Goal: Task Accomplishment & Management: Manage account settings

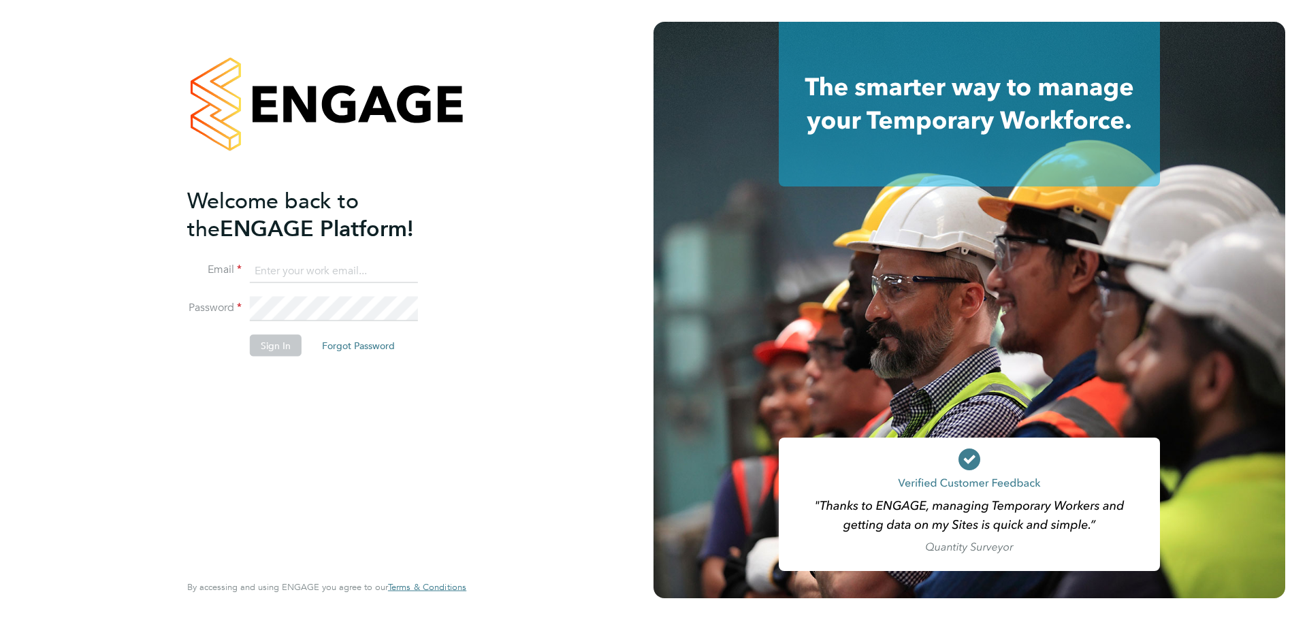
type input "[PERSON_NAME][EMAIL_ADDRESS][DOMAIN_NAME]"
click at [274, 344] on button "Sign In" at bounding box center [276, 345] width 52 height 22
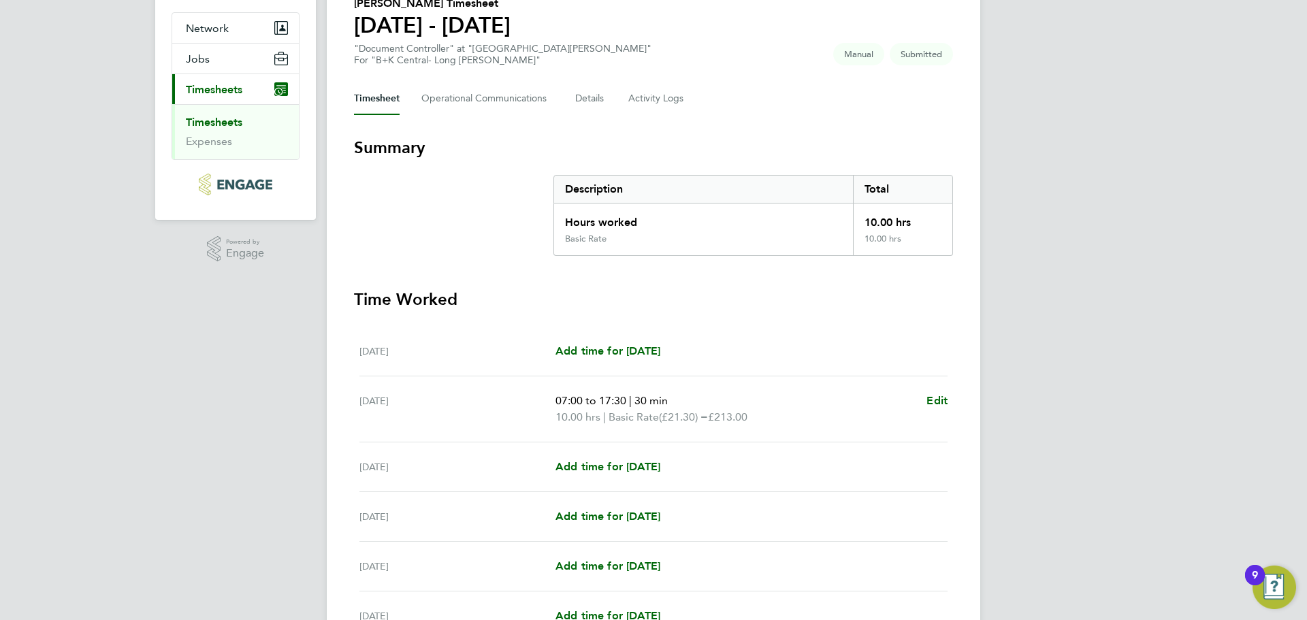
scroll to position [309, 0]
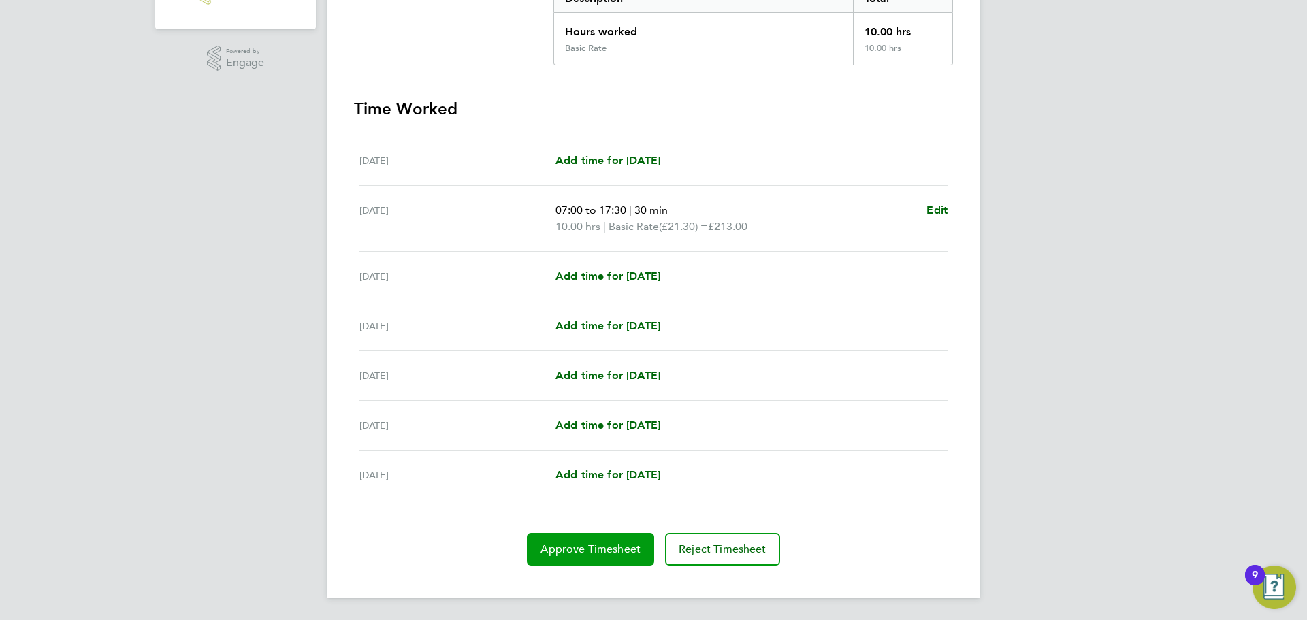
click at [585, 548] on span "Approve Timesheet" at bounding box center [590, 549] width 100 height 14
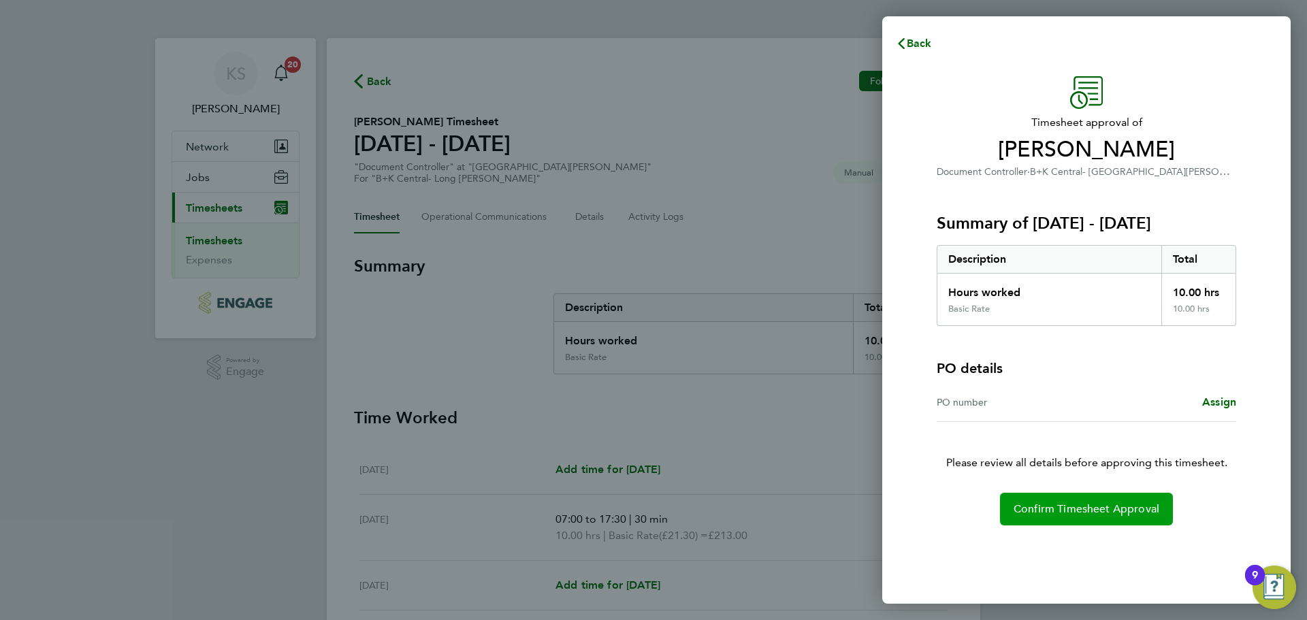
click at [1082, 514] on span "Confirm Timesheet Approval" at bounding box center [1086, 509] width 146 height 14
